Goal: Navigation & Orientation: Find specific page/section

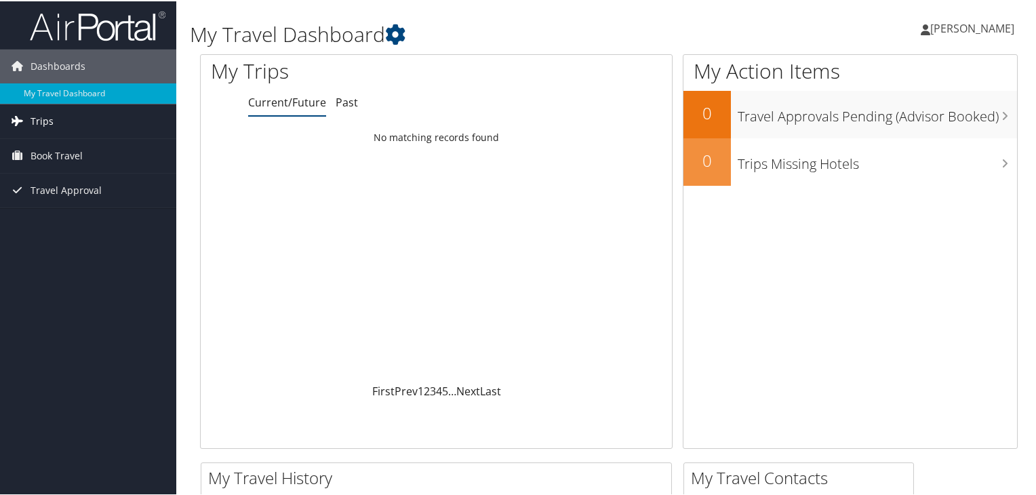
click at [63, 119] on link "Trips" at bounding box center [88, 120] width 176 height 34
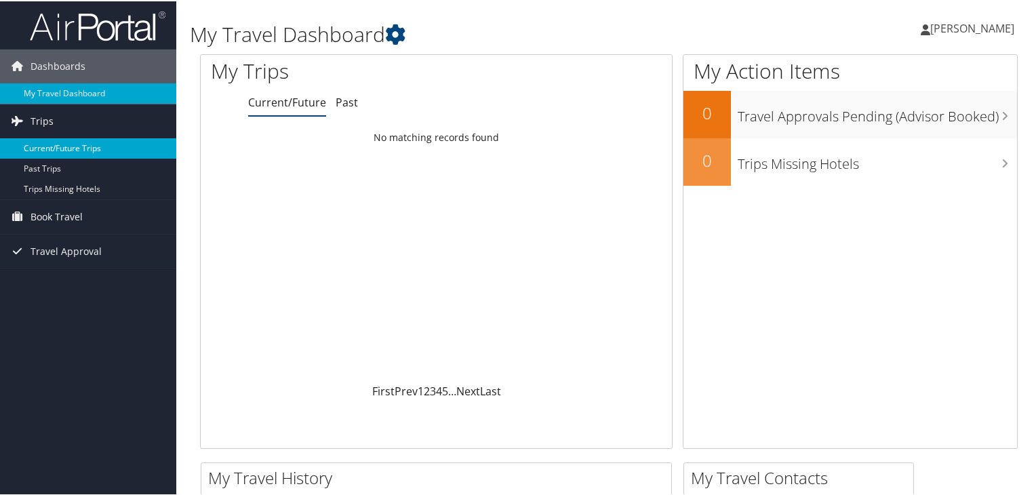
click at [71, 153] on link "Current/Future Trips" at bounding box center [88, 147] width 176 height 20
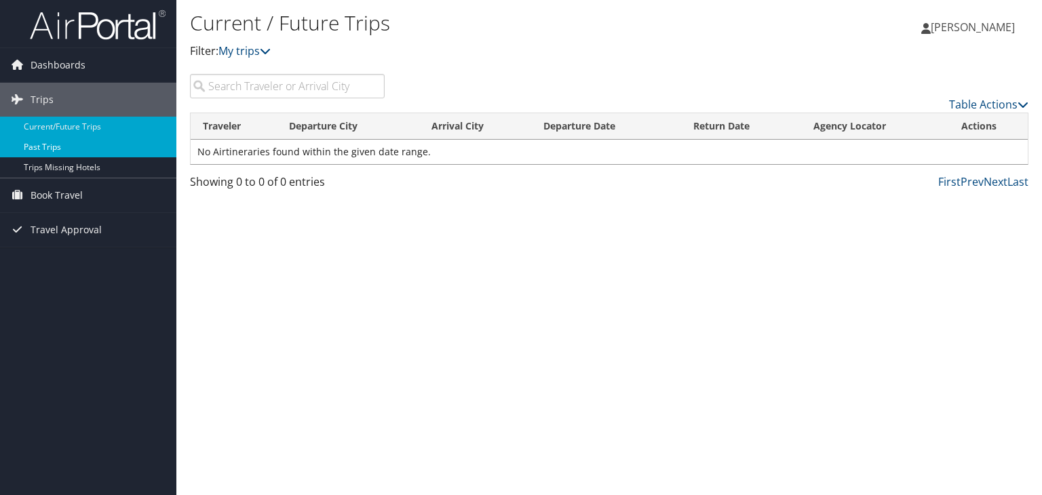
click at [92, 153] on link "Past Trips" at bounding box center [88, 147] width 176 height 20
click at [89, 125] on link "Current/Future Trips" at bounding box center [88, 127] width 176 height 20
click at [72, 234] on span "Travel Approval" at bounding box center [66, 230] width 71 height 34
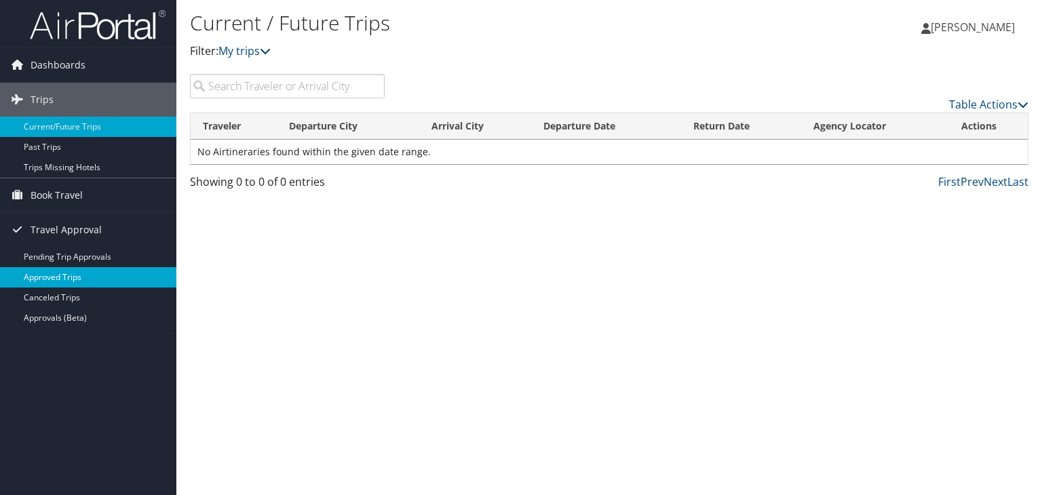
click at [66, 275] on link "Approved Trips" at bounding box center [88, 277] width 176 height 20
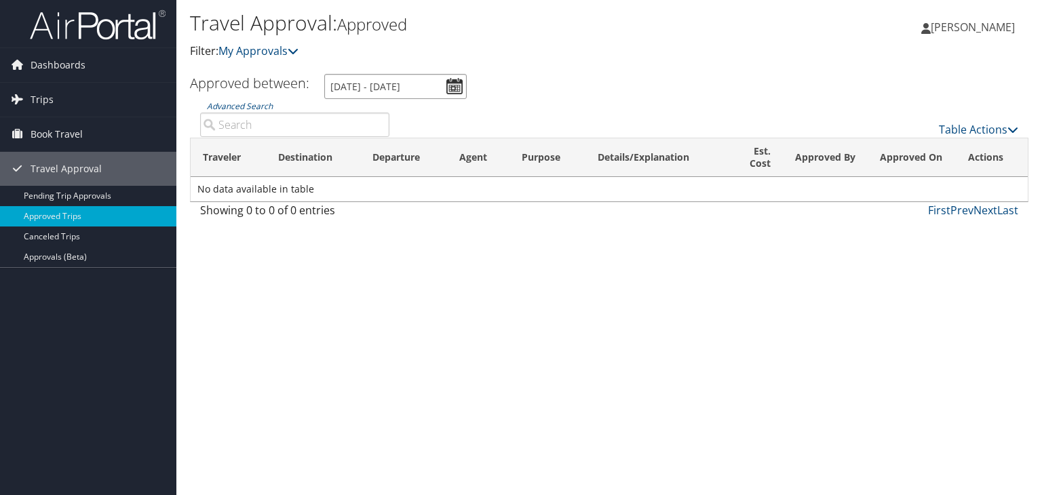
click at [446, 93] on input "[DATE] - [DATE]" at bounding box center [395, 86] width 142 height 25
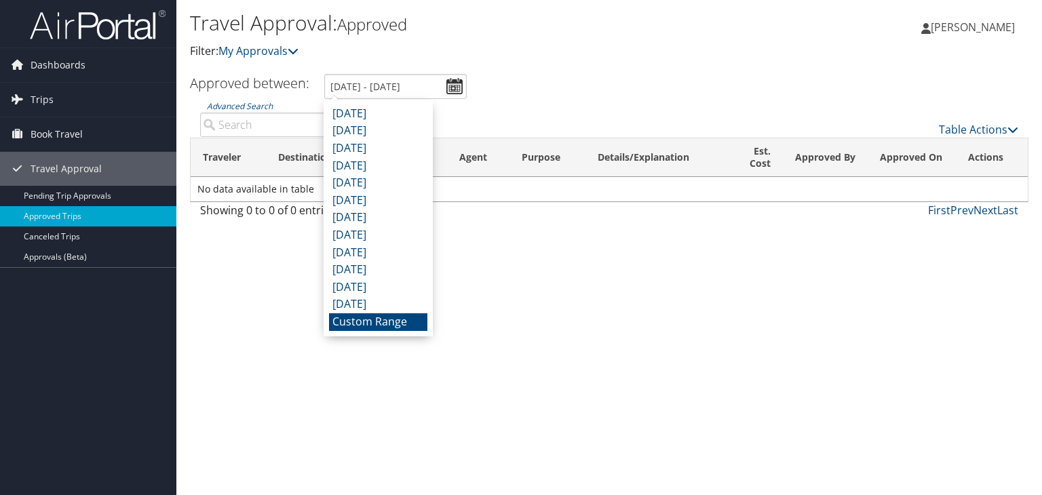
click at [380, 322] on li "Custom Range" at bounding box center [378, 322] width 98 height 18
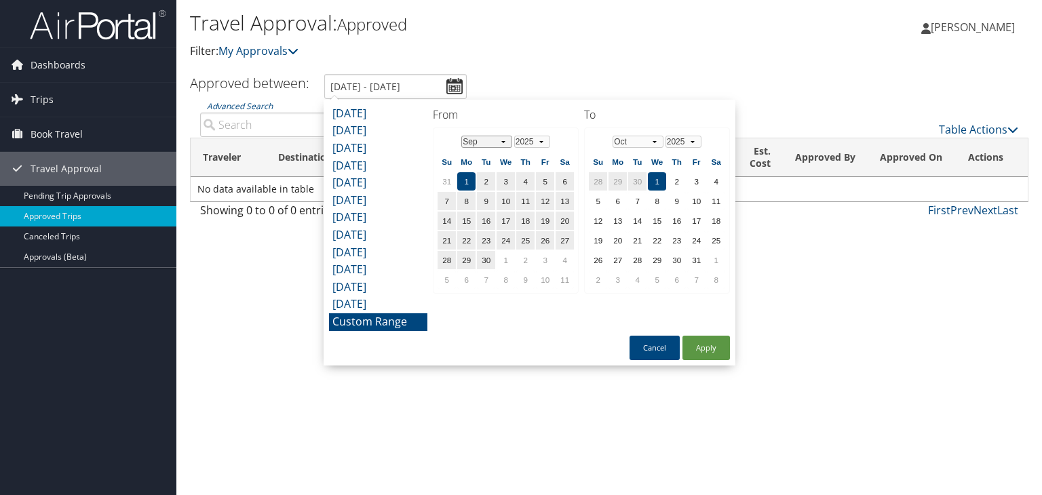
click at [503, 141] on select "Jan Feb Mar Apr May Jun [DATE] Aug Sep Oct Nov Dec" at bounding box center [486, 142] width 51 height 12
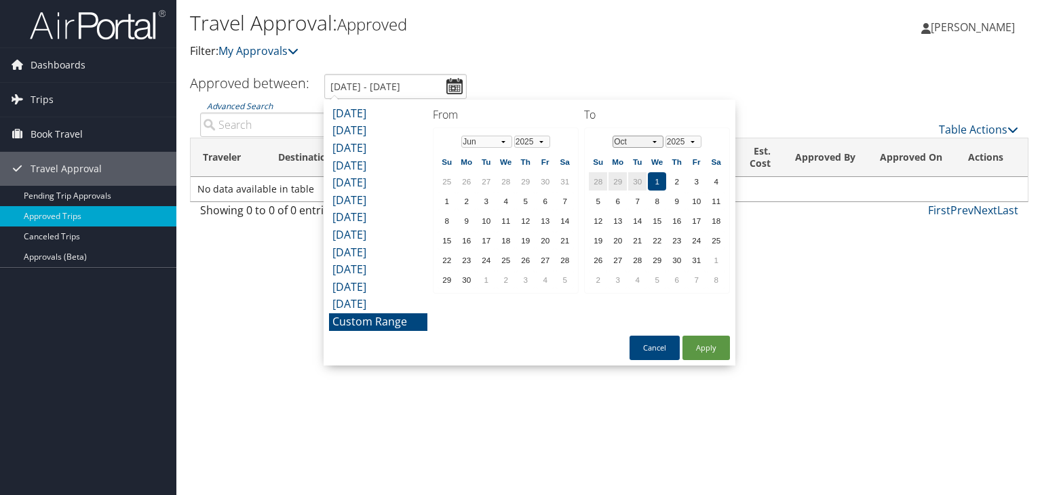
click at [653, 144] on select "Jan Feb Mar Apr May Jun [DATE] Aug Sep Oct Nov Dec" at bounding box center [638, 142] width 51 height 12
click at [722, 347] on button "Apply" at bounding box center [705, 348] width 47 height 24
type input "[DATE] - [DATE]"
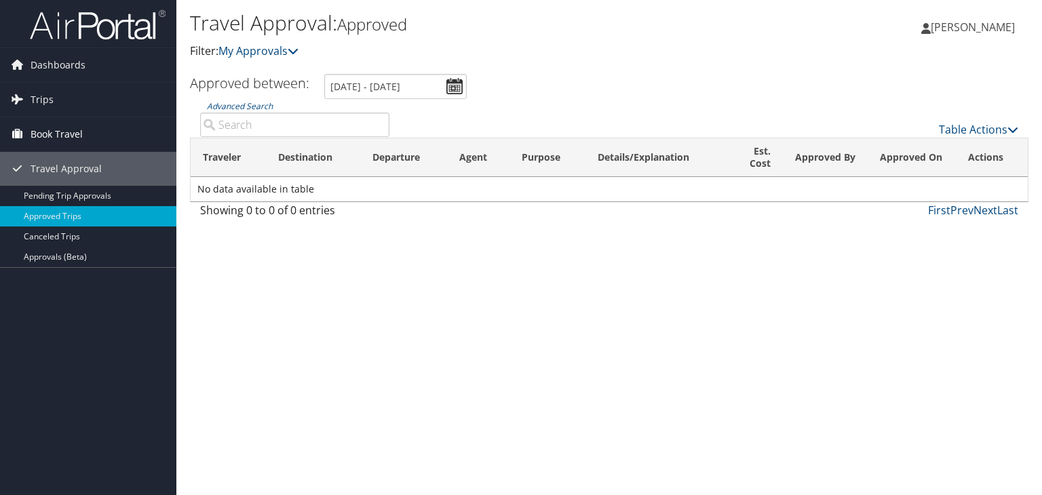
click at [54, 141] on span "Book Travel" at bounding box center [57, 134] width 52 height 34
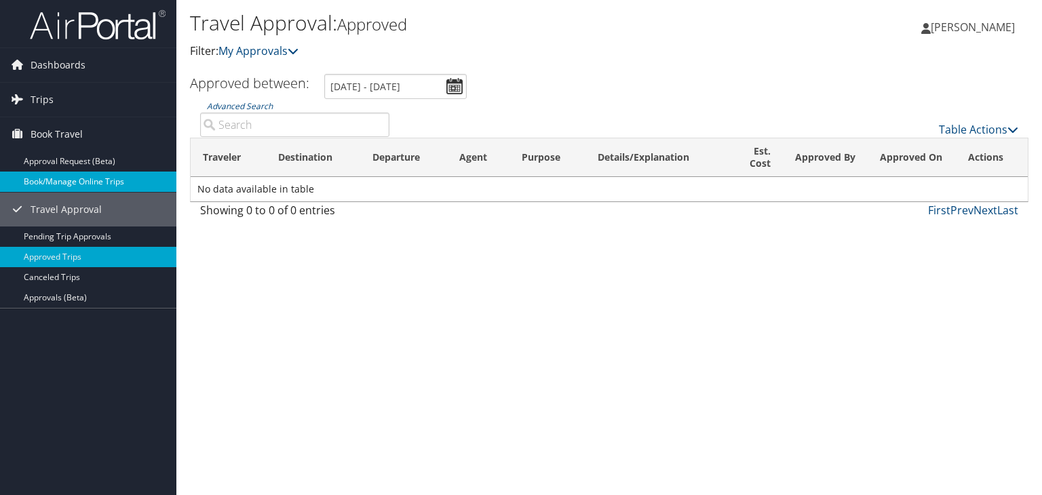
click at [71, 185] on link "Book/Manage Online Trips" at bounding box center [88, 182] width 176 height 20
